Goal: Information Seeking & Learning: Learn about a topic

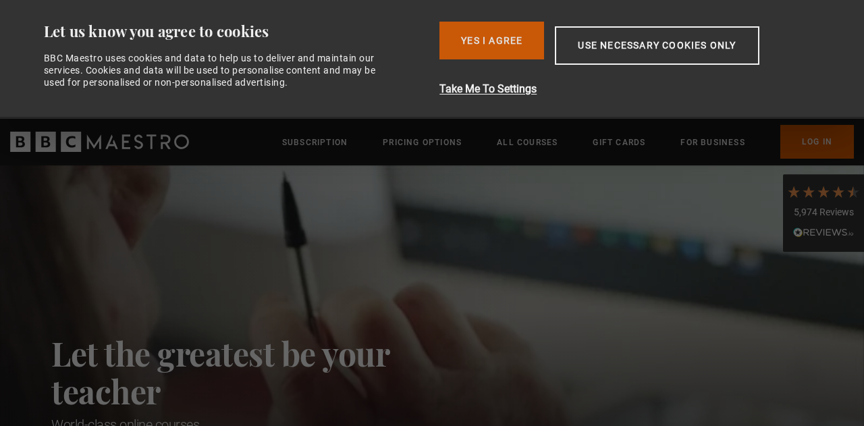
click at [470, 36] on button "Yes I Agree" at bounding box center [492, 41] width 105 height 38
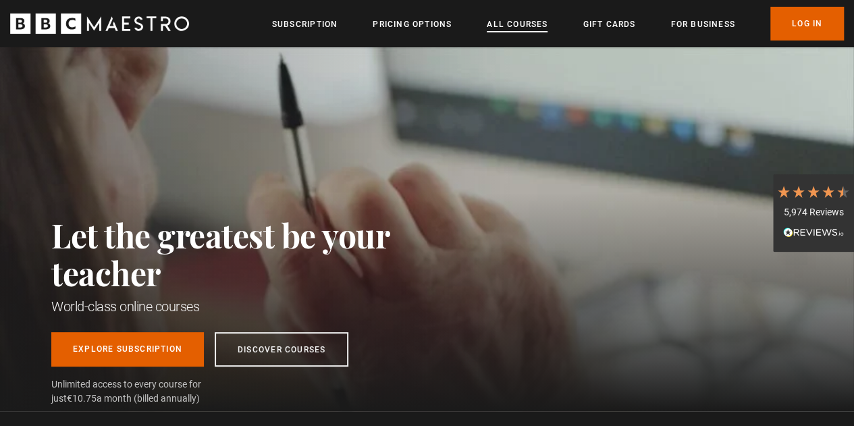
click at [529, 26] on link "All Courses" at bounding box center [517, 25] width 61 height 14
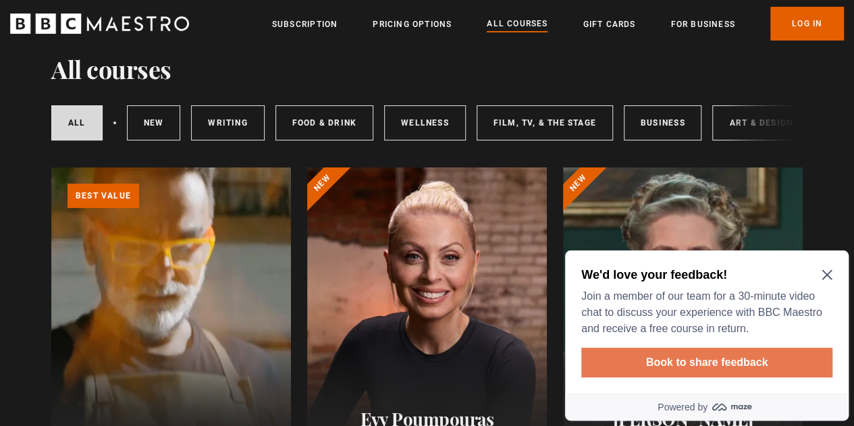
scroll to position [68, 0]
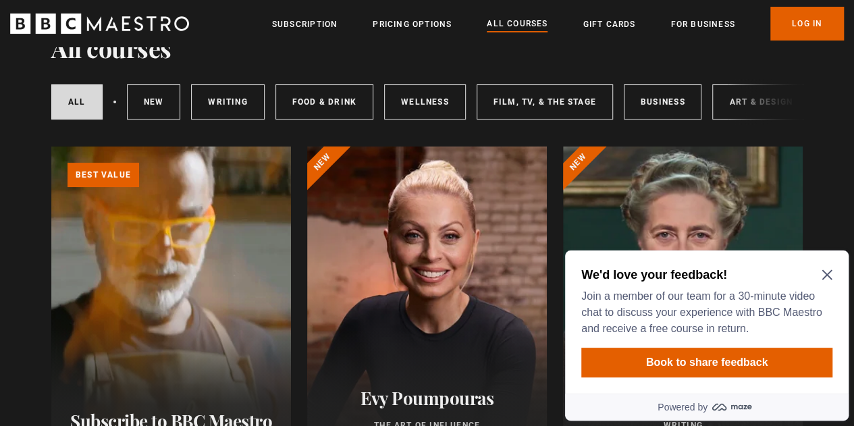
click at [824, 280] on icon "Close Maze Prompt" at bounding box center [827, 274] width 11 height 11
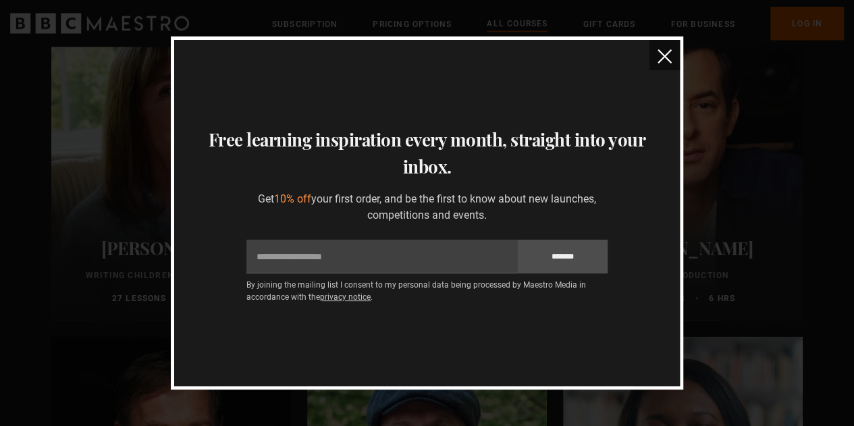
scroll to position [3912, 0]
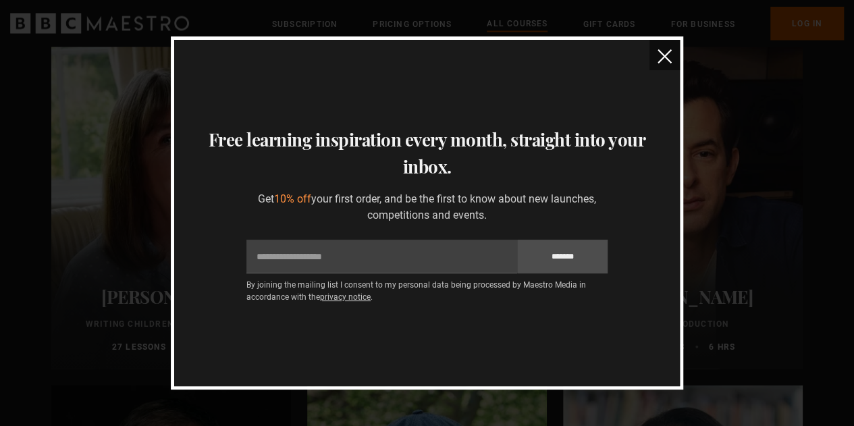
click at [657, 63] on button "close" at bounding box center [664, 55] width 30 height 30
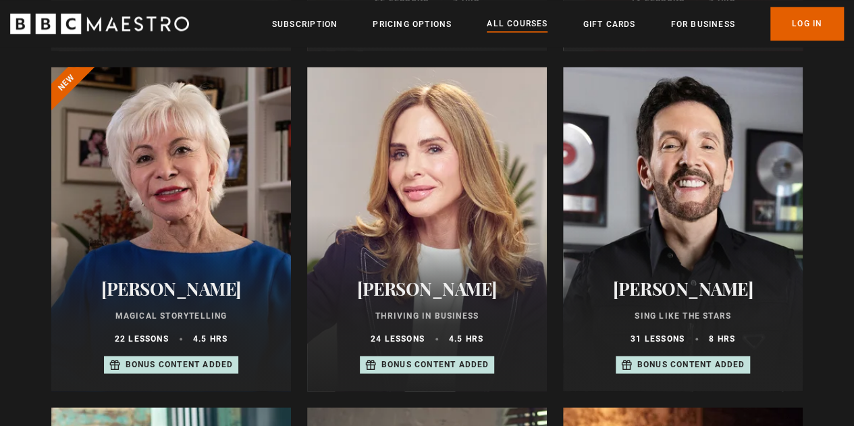
scroll to position [792, 0]
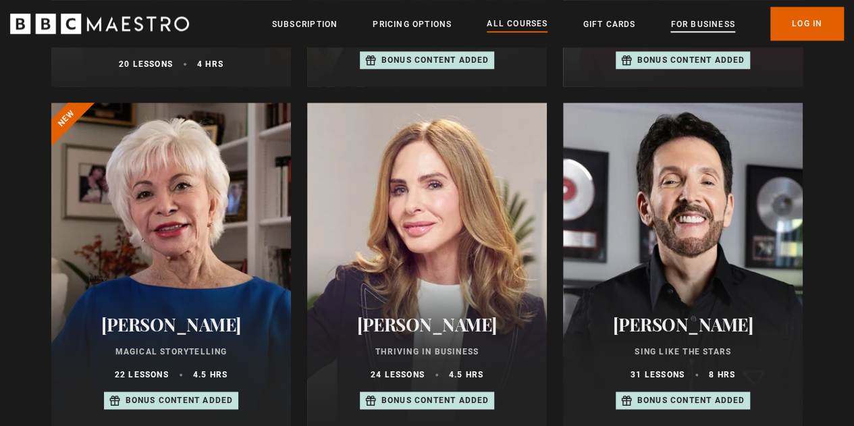
click at [683, 24] on link "For business" at bounding box center [702, 25] width 64 height 14
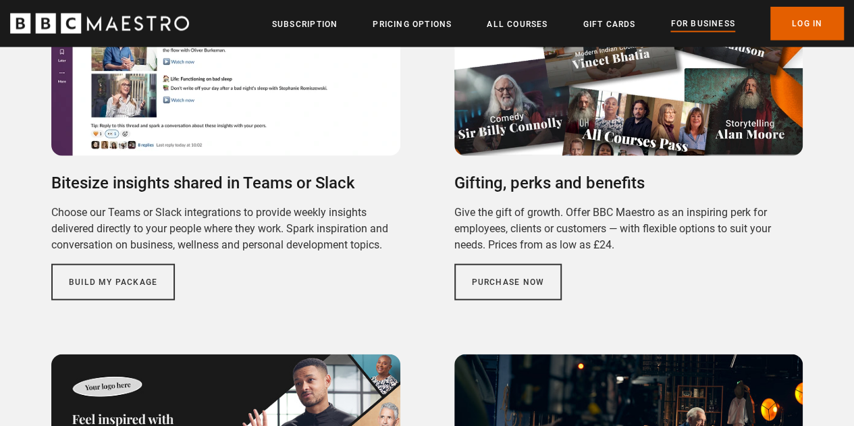
scroll to position [1514, 0]
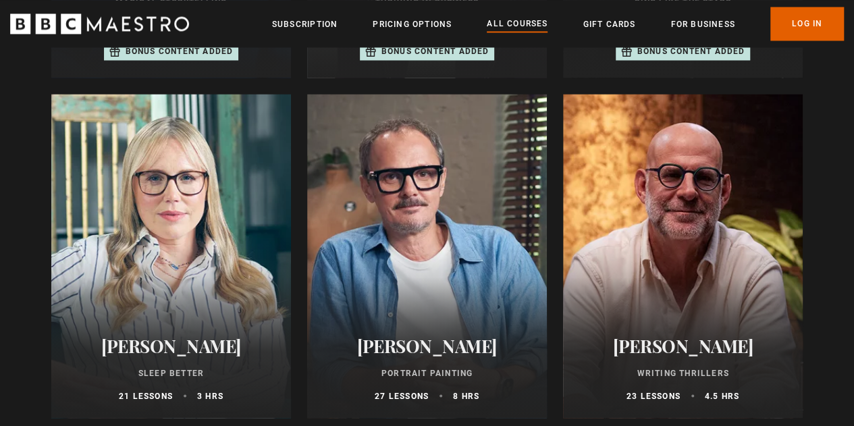
scroll to position [1169, 0]
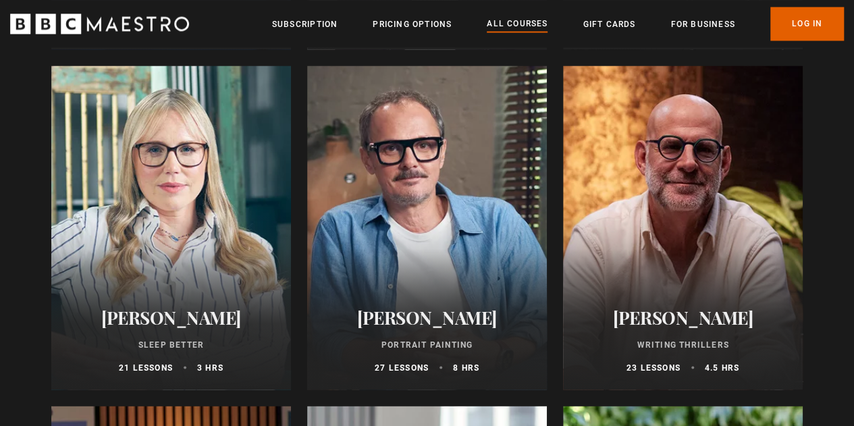
click at [425, 310] on h2 "Jonathan Yeo" at bounding box center [426, 317] width 207 height 21
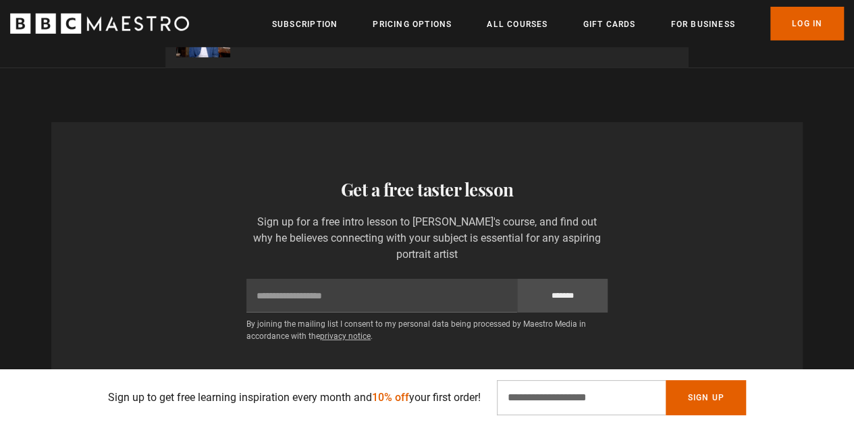
scroll to position [0, 343]
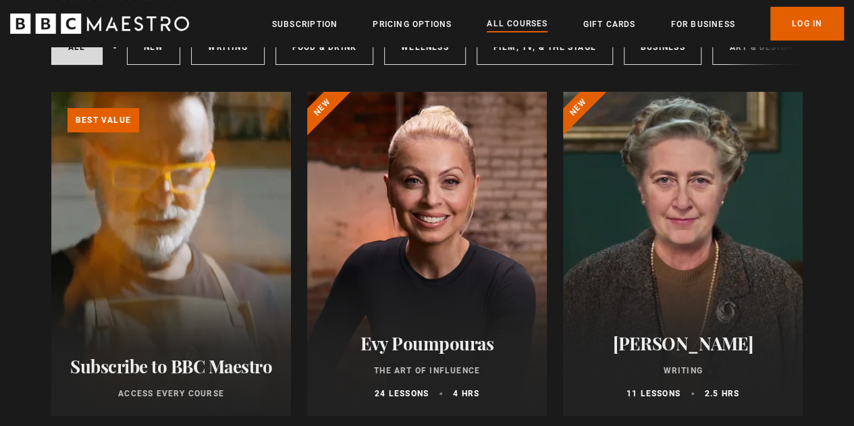
scroll to position [135, 0]
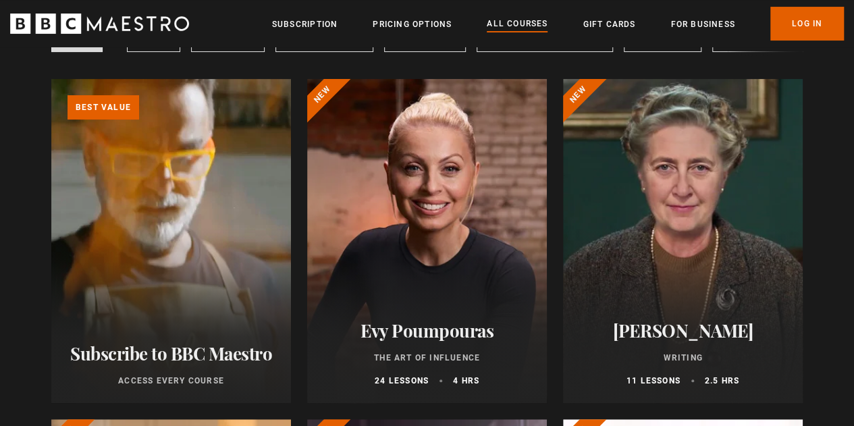
click at [494, 236] on div at bounding box center [427, 241] width 240 height 324
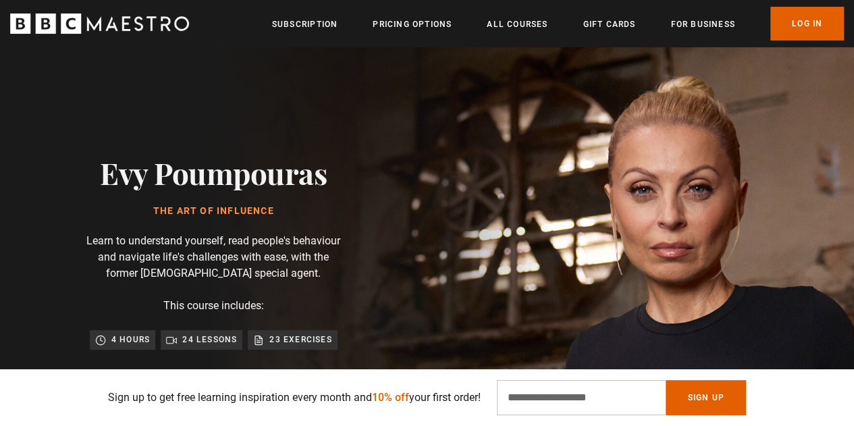
scroll to position [68, 0]
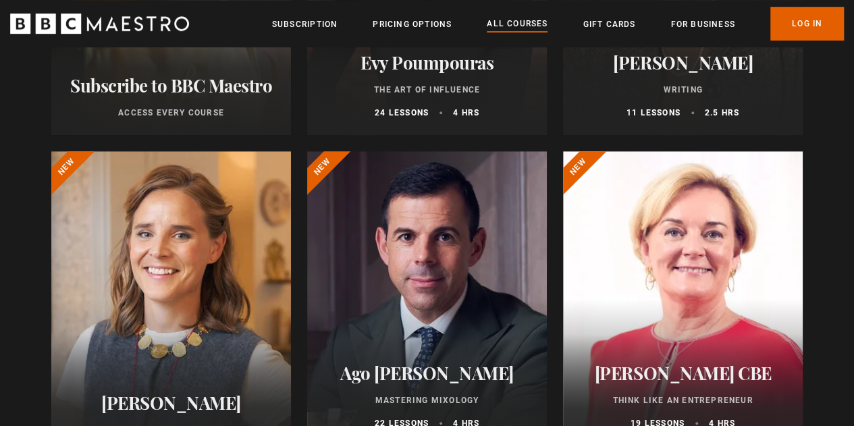
scroll to position [405, 0]
